Goal: Information Seeking & Learning: Learn about a topic

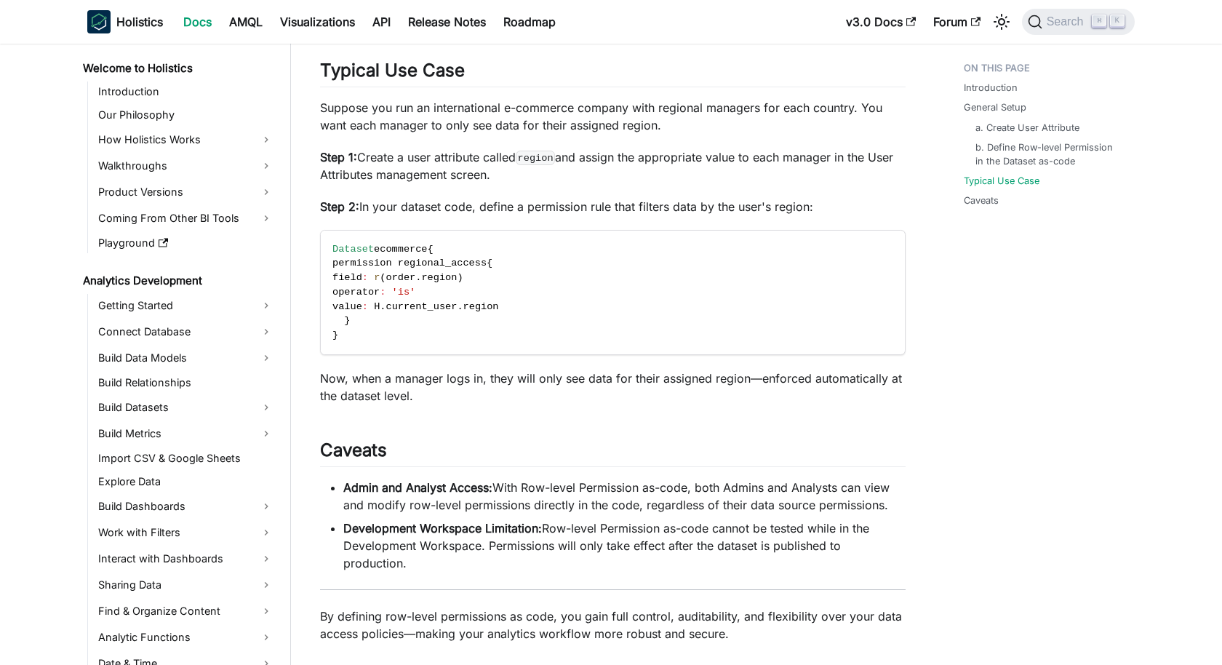
scroll to position [831, 0]
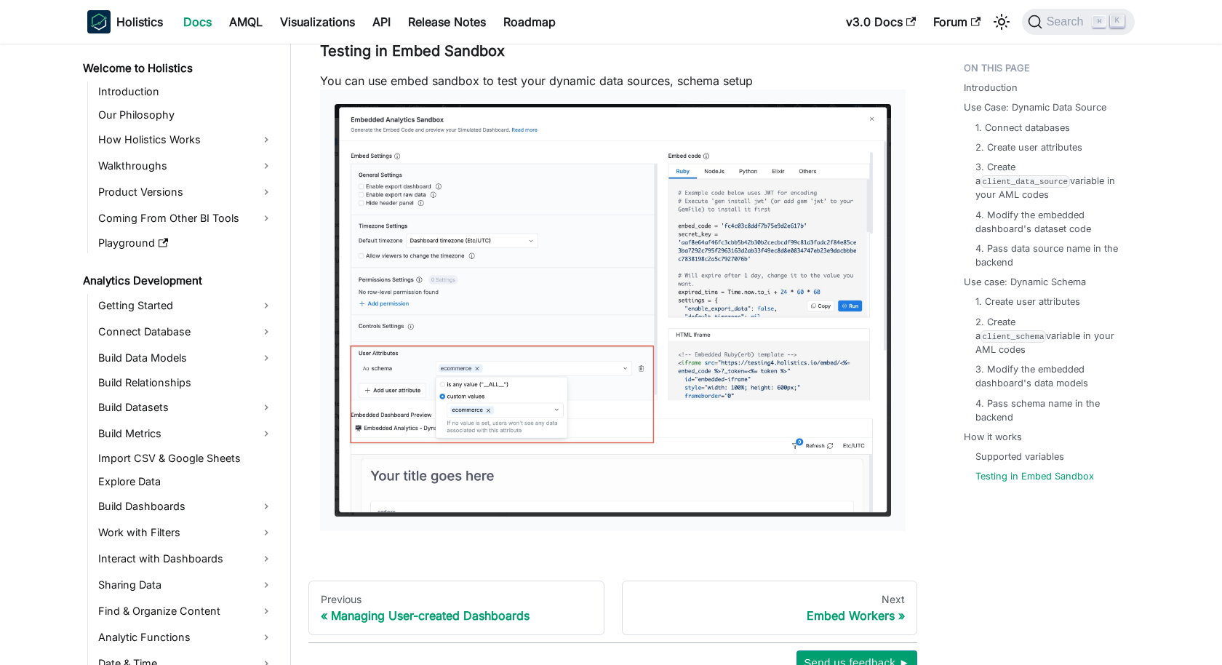
scroll to position [1153, 0]
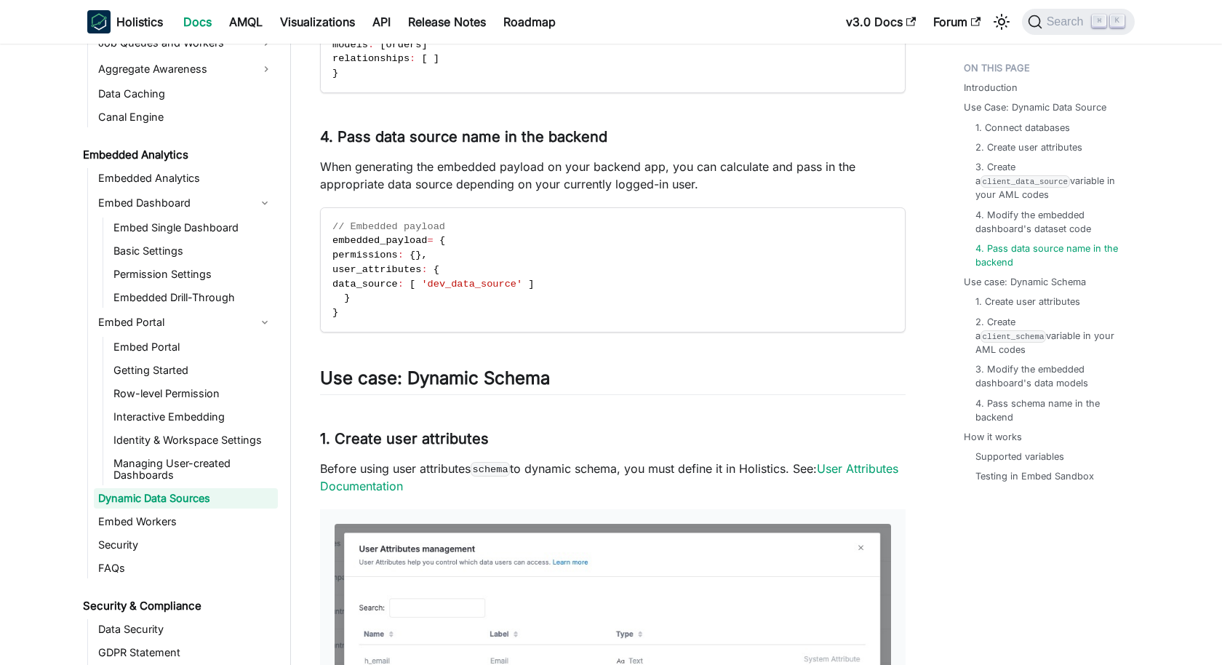
scroll to position [2171, 0]
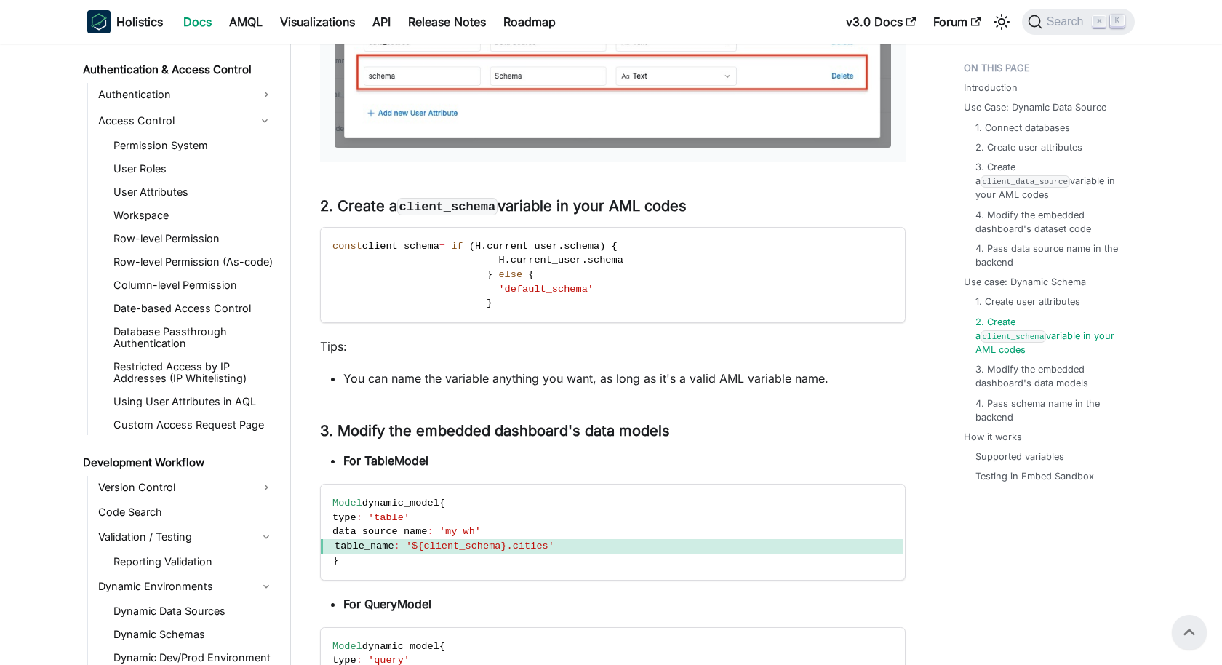
scroll to position [1008, 0]
click at [203, 189] on link "User Attributes" at bounding box center [193, 190] width 169 height 20
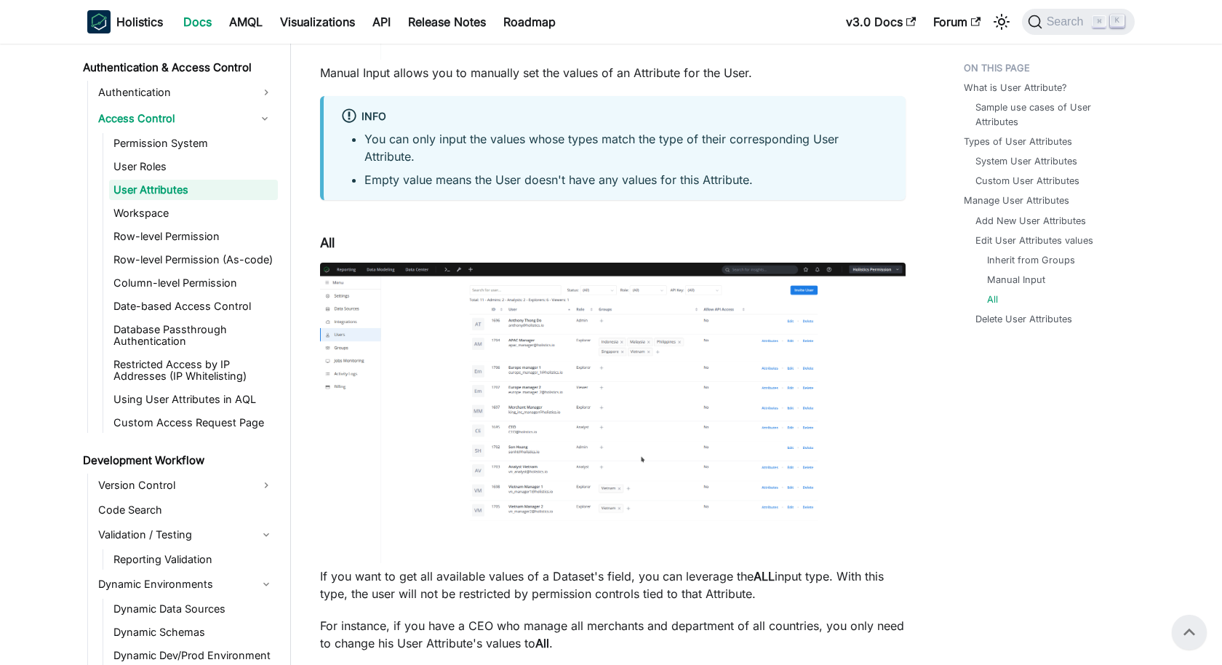
scroll to position [4792, 0]
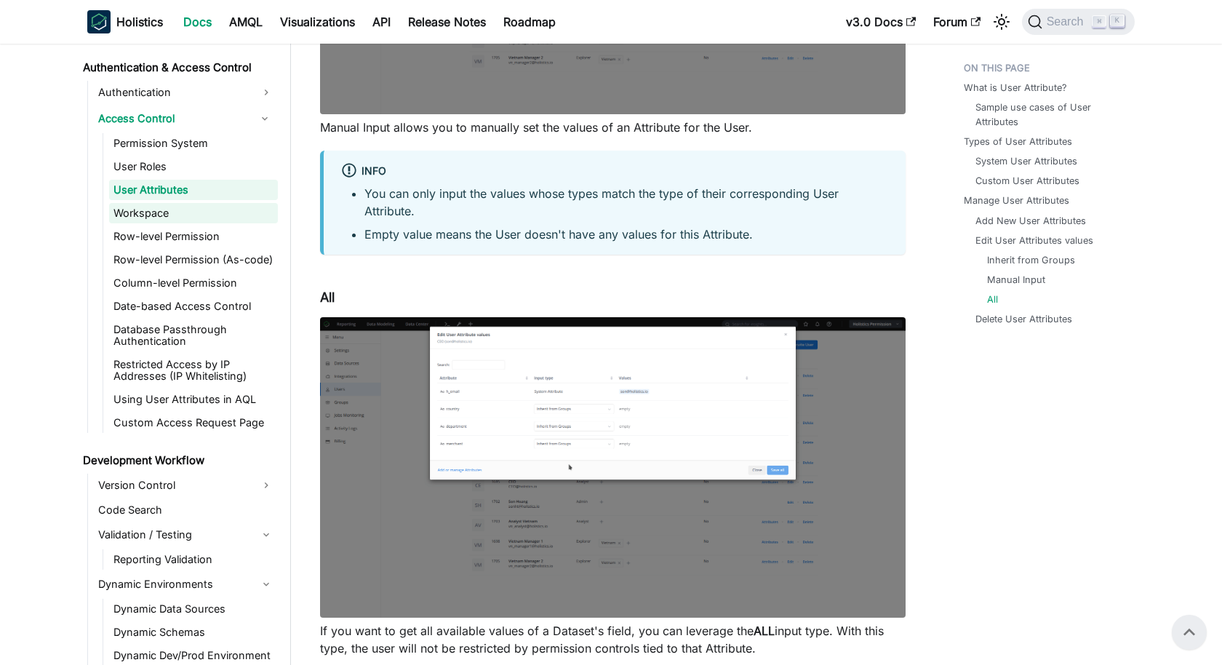
click at [158, 216] on link "Workspace" at bounding box center [193, 213] width 169 height 20
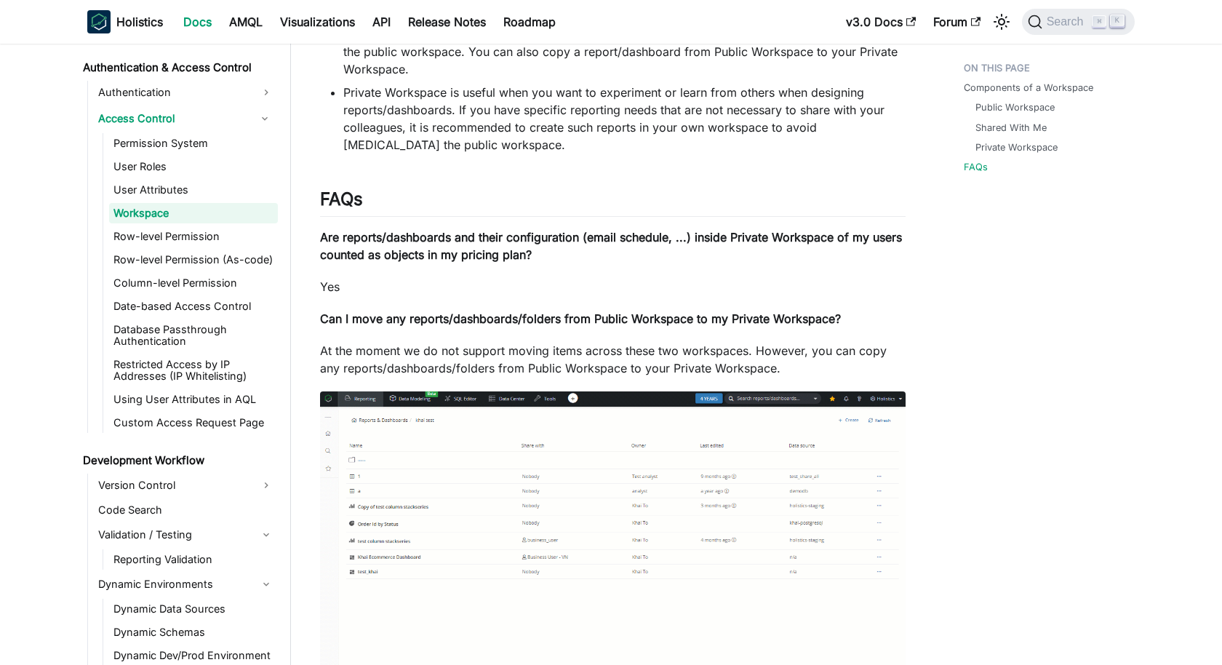
scroll to position [949, 0]
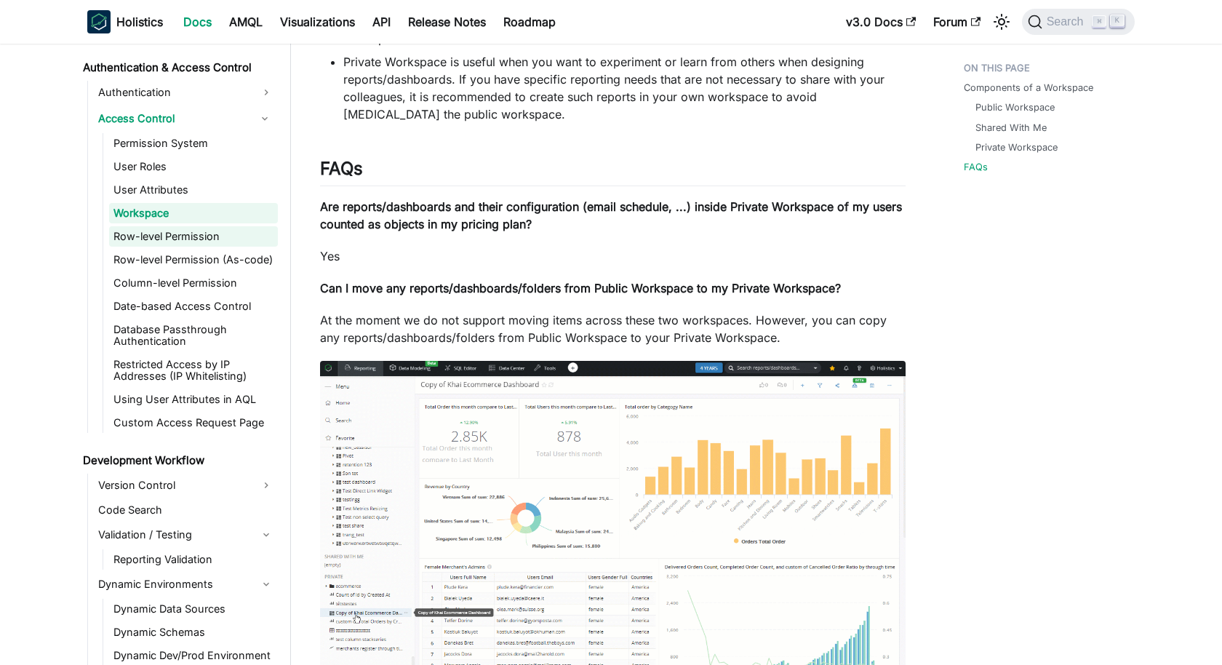
click at [172, 241] on link "Row-level Permission" at bounding box center [193, 236] width 169 height 20
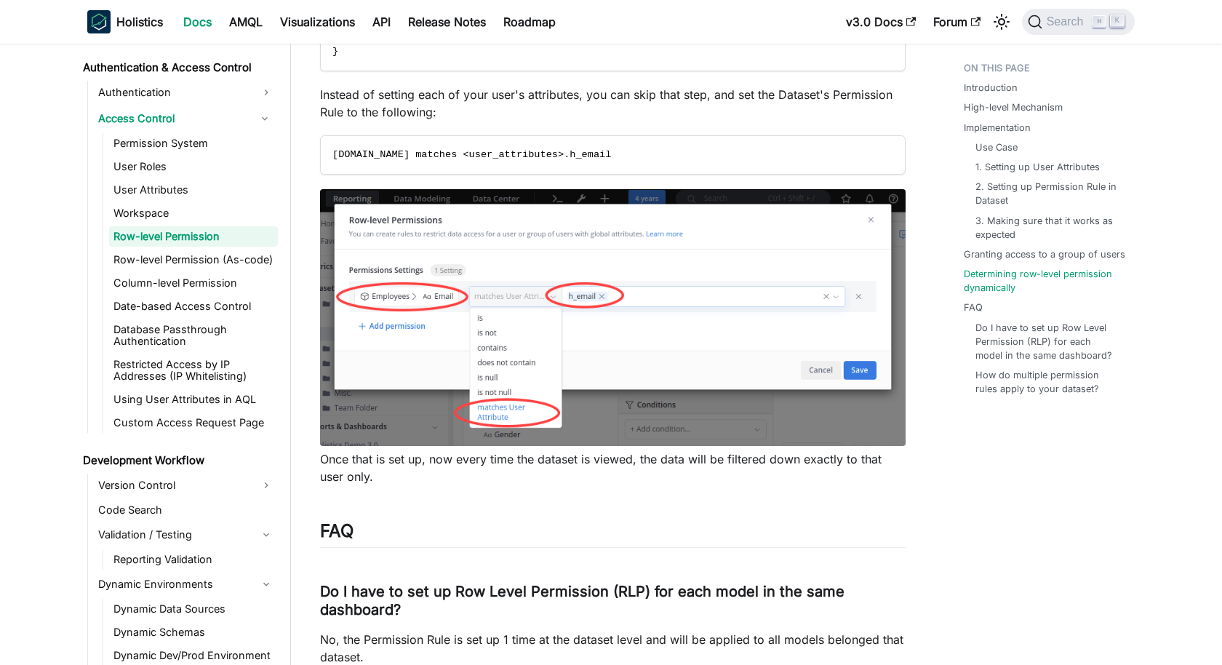
scroll to position [6127, 0]
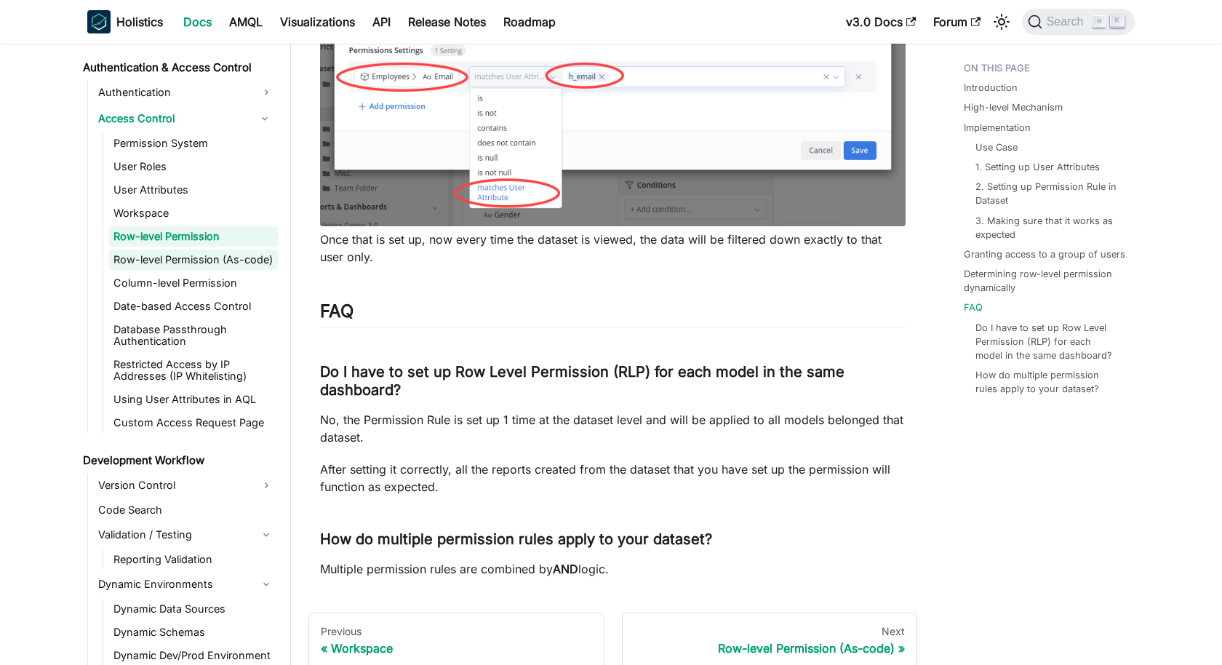
click at [227, 266] on link "Row-level Permission (As-code)" at bounding box center [193, 260] width 169 height 20
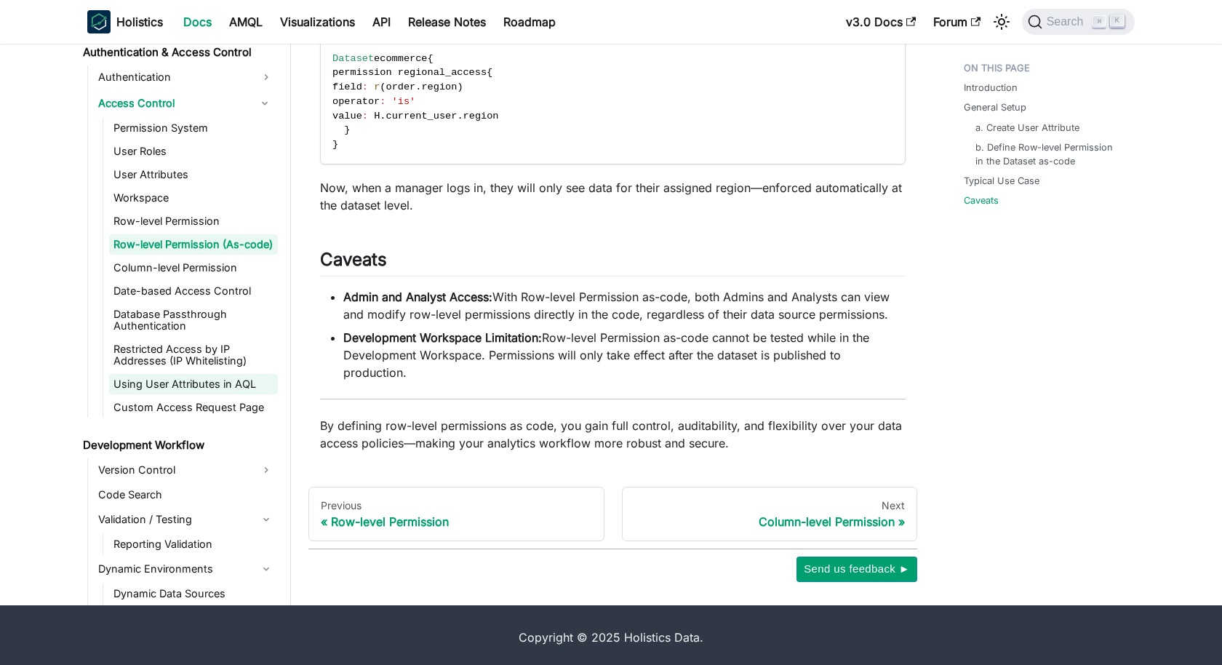
scroll to position [950, 0]
